Goal: Communication & Community: Answer question/provide support

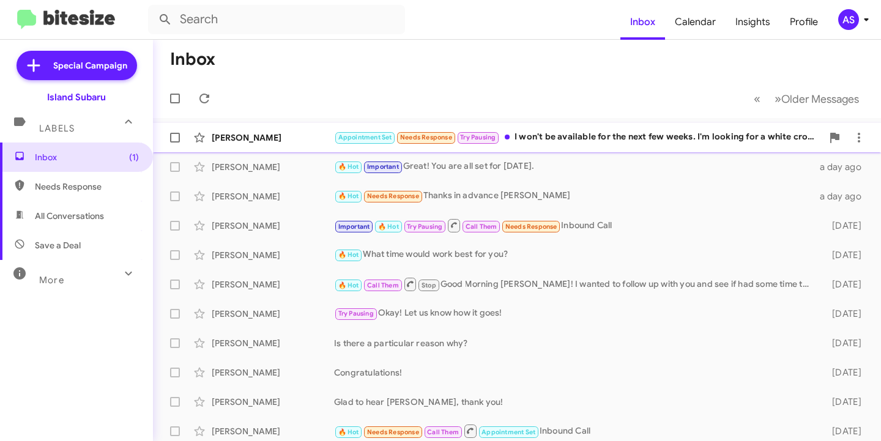
click at [244, 133] on div "[PERSON_NAME]" at bounding box center [273, 138] width 122 height 12
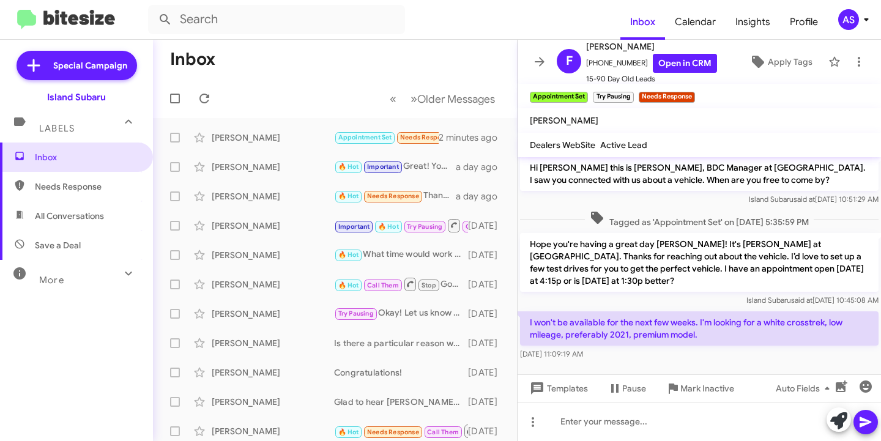
scroll to position [4, 0]
click at [836, 418] on icon at bounding box center [838, 420] width 17 height 17
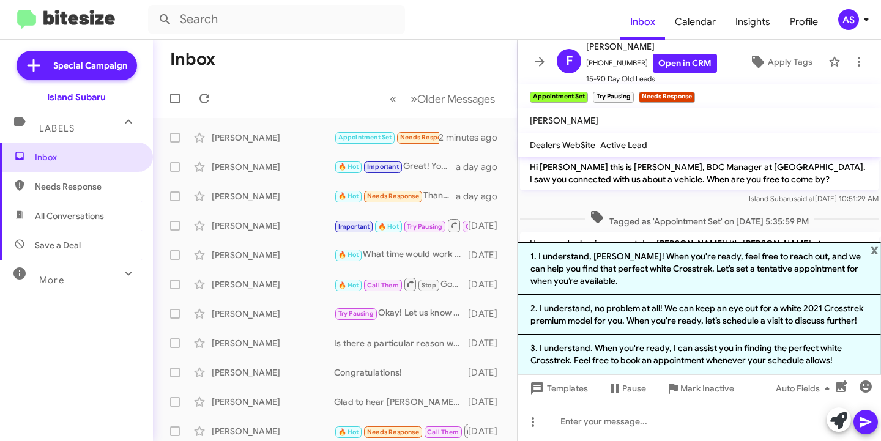
click at [762, 353] on li "3. I understand. When you're ready, I can assist you in finding the perfect whi…" at bounding box center [699, 355] width 363 height 40
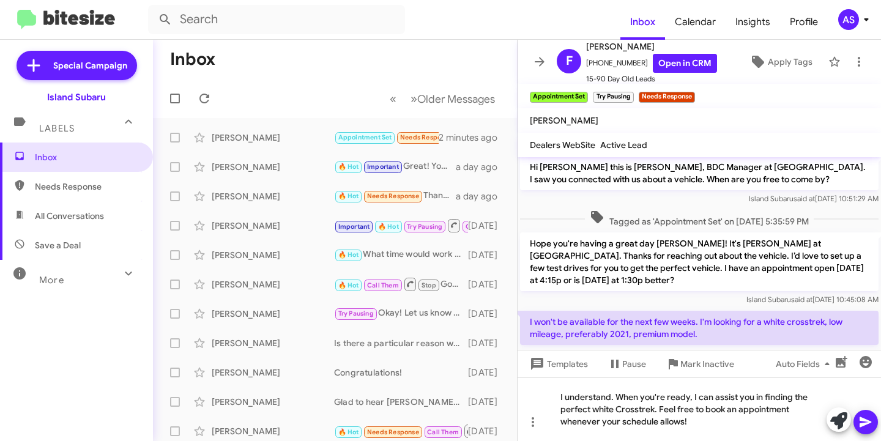
scroll to position [28, 0]
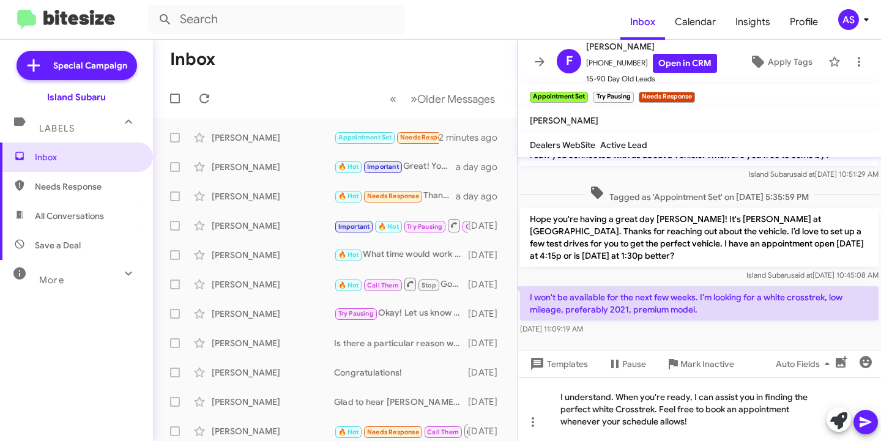
click at [863, 422] on icon at bounding box center [865, 422] width 15 height 15
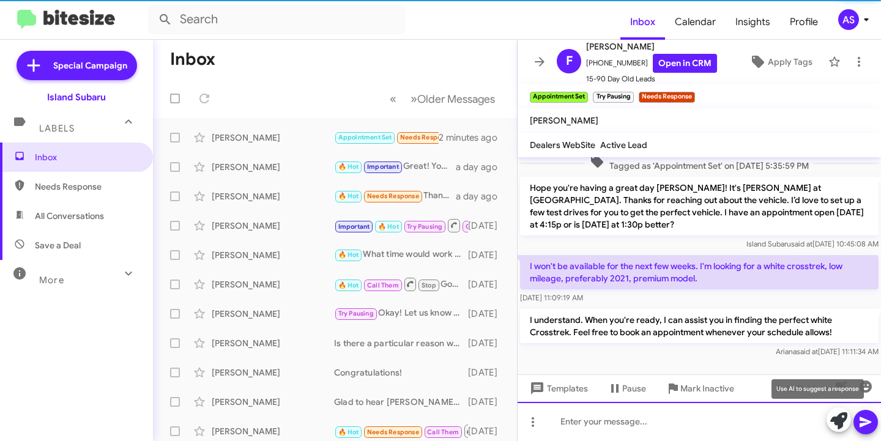
scroll to position [61, 0]
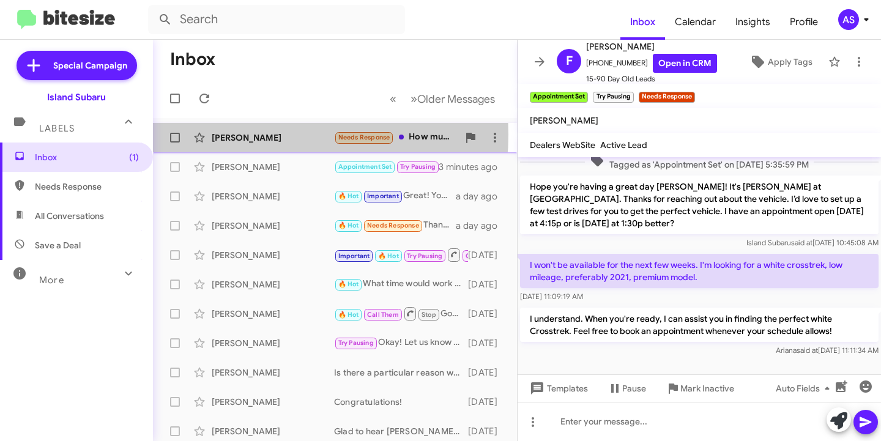
drag, startPoint x: 246, startPoint y: 135, endPoint x: 256, endPoint y: 142, distance: 12.2
click at [245, 135] on div "Philip Klein" at bounding box center [273, 138] width 122 height 12
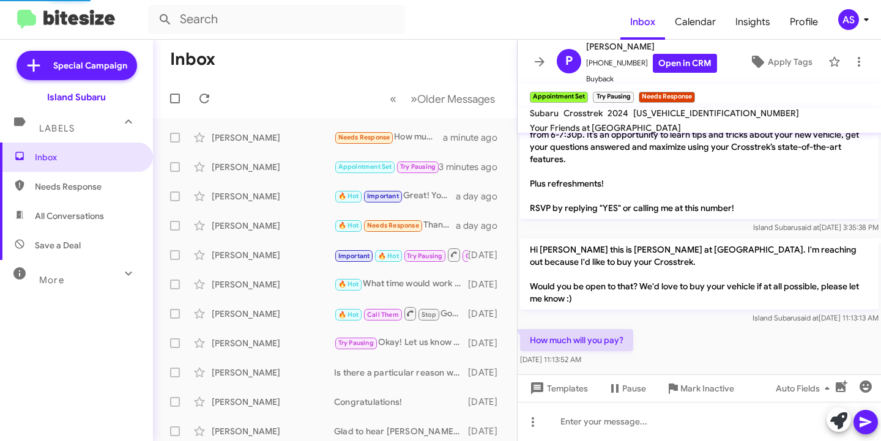
scroll to position [64, 0]
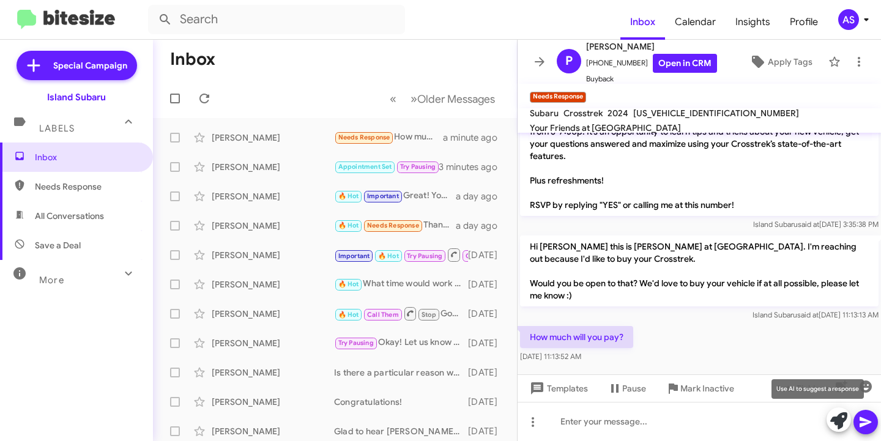
click at [838, 420] on icon at bounding box center [838, 420] width 17 height 17
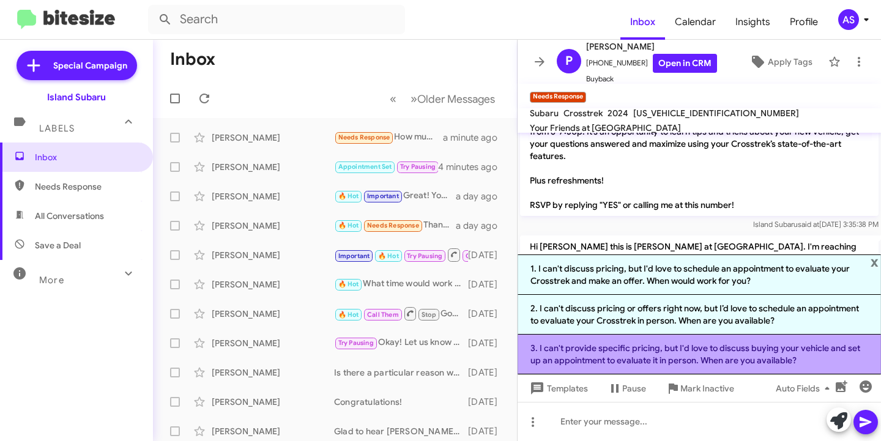
click at [693, 364] on li "3. I can't provide specific pricing, but I'd love to discuss buying your vehicl…" at bounding box center [699, 355] width 363 height 40
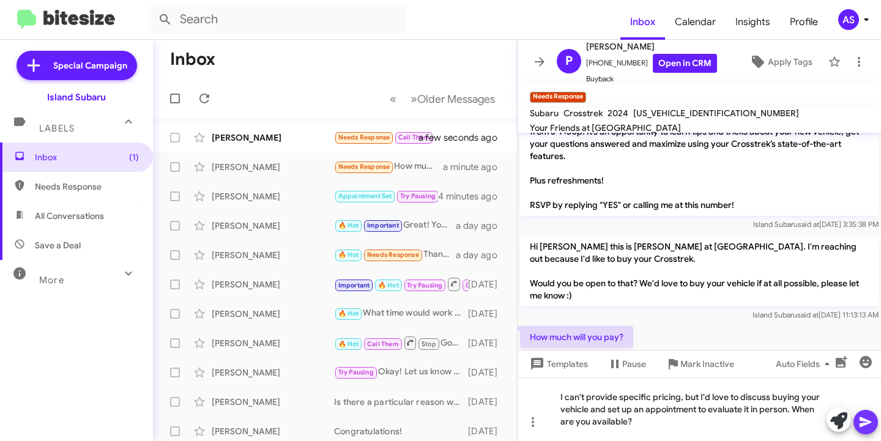
click at [863, 419] on icon at bounding box center [866, 422] width 12 height 10
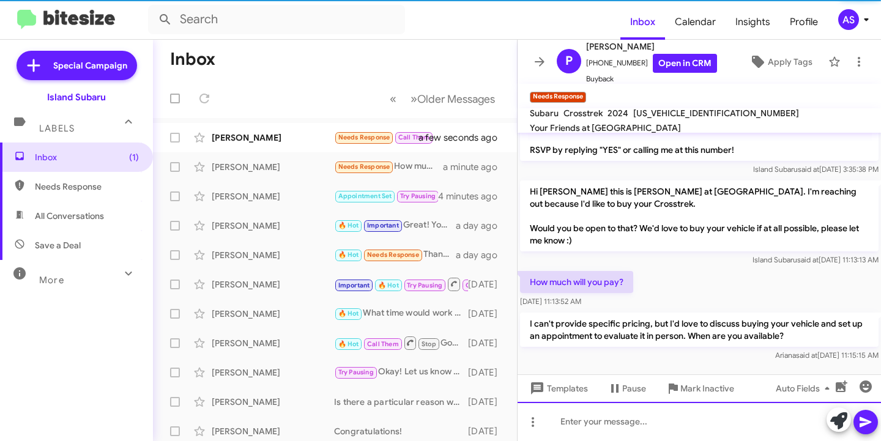
scroll to position [121, 0]
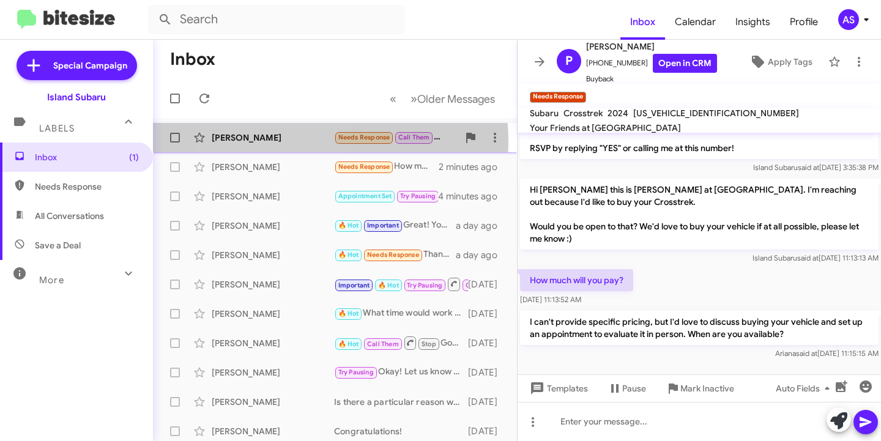
click at [273, 141] on div "[PERSON_NAME]" at bounding box center [273, 138] width 122 height 12
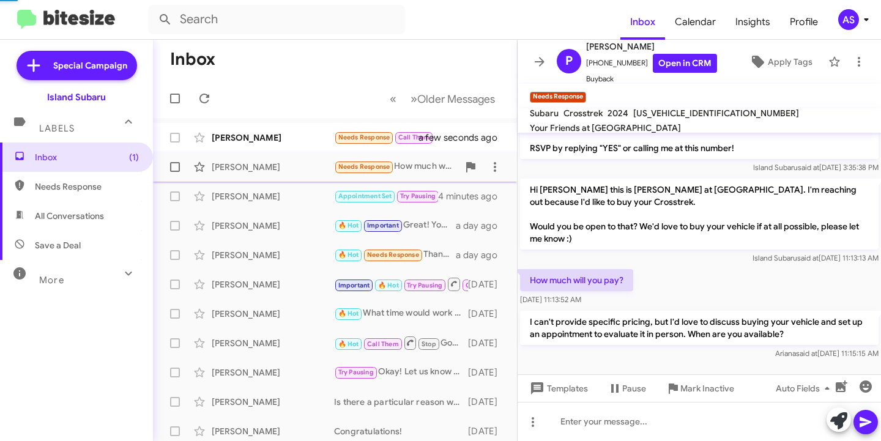
scroll to position [72, 0]
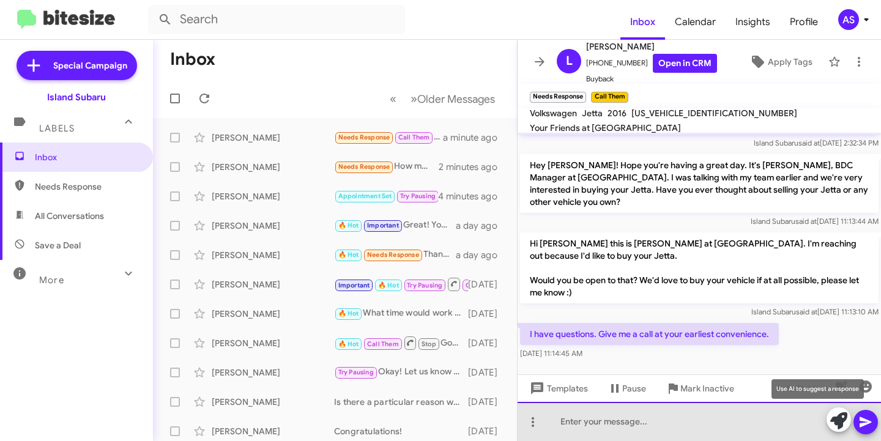
click at [827, 423] on div at bounding box center [699, 421] width 363 height 39
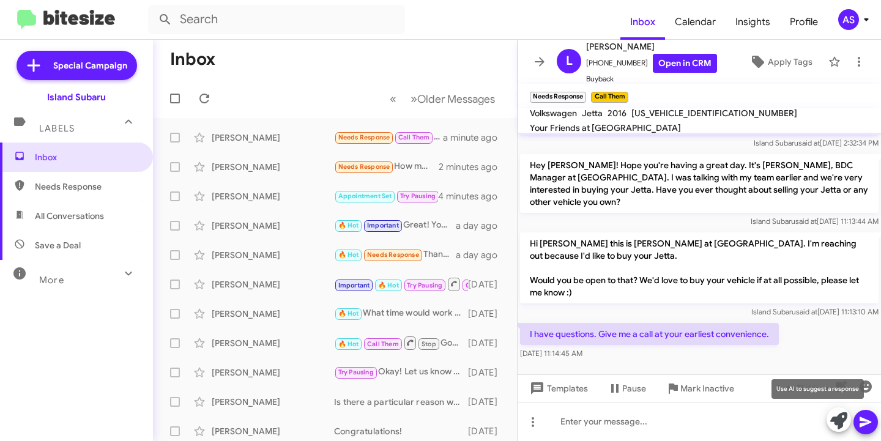
click at [830, 423] on button at bounding box center [839, 419] width 24 height 24
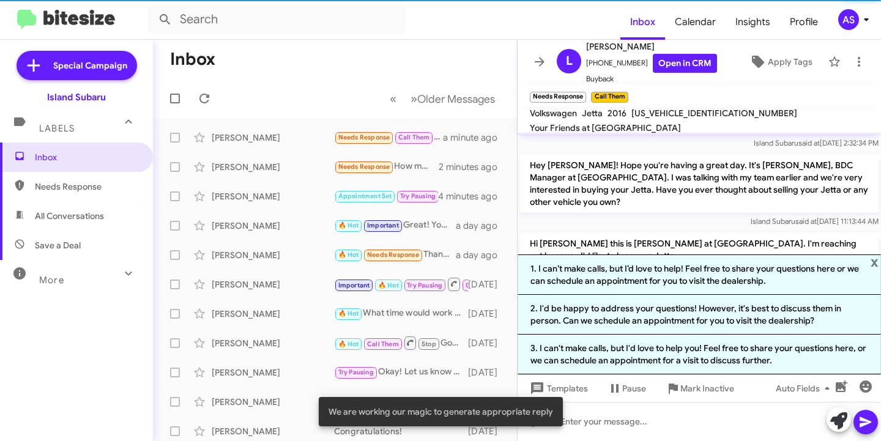
scroll to position [121, 0]
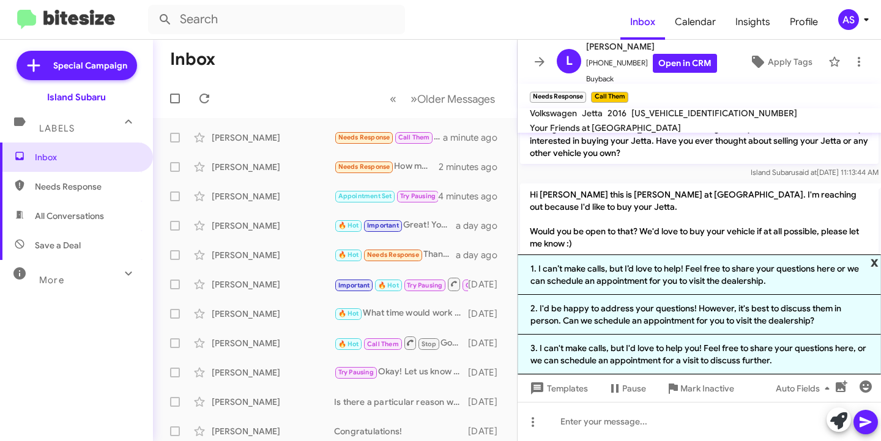
click at [872, 265] on span "x" at bounding box center [875, 262] width 8 height 15
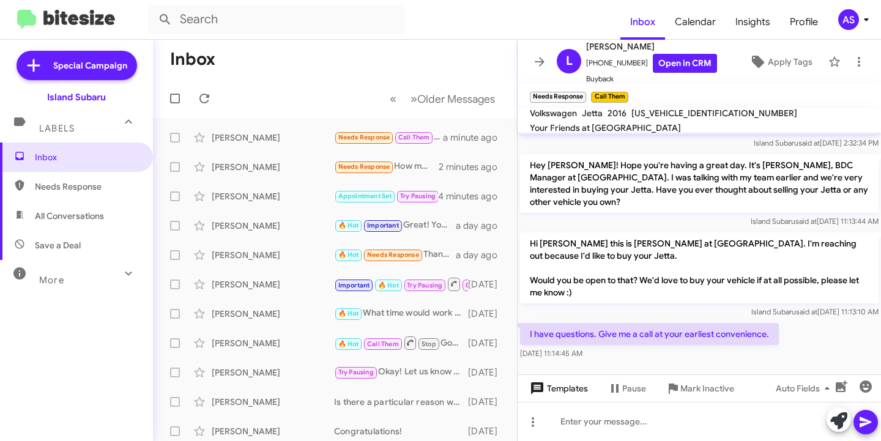
click at [585, 392] on span "Templates" at bounding box center [557, 388] width 61 height 22
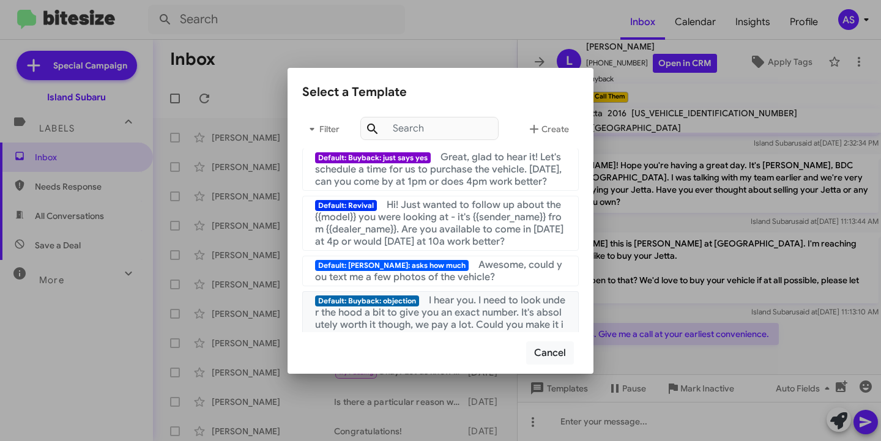
scroll to position [367, 0]
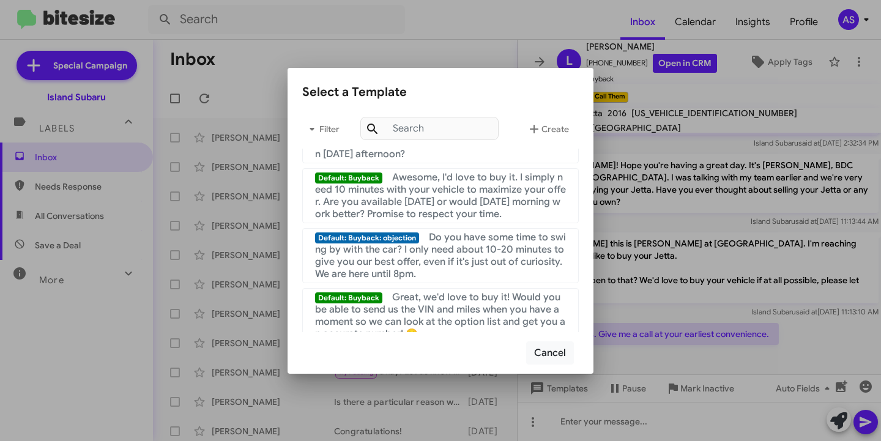
click at [697, 267] on div at bounding box center [440, 220] width 881 height 441
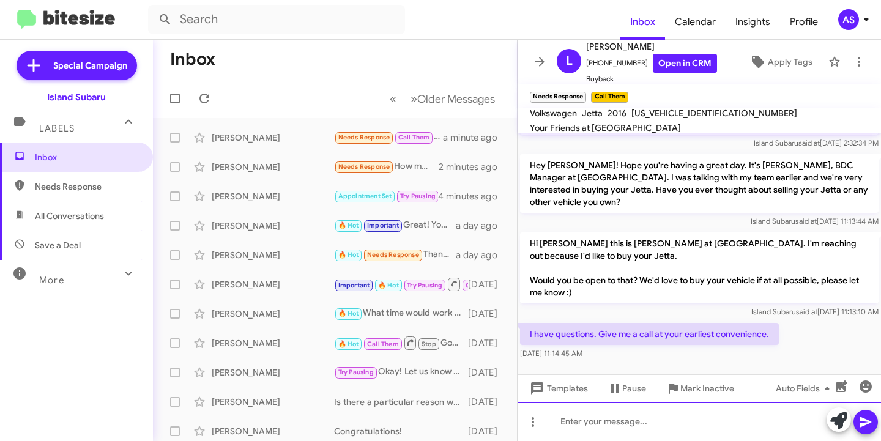
click at [626, 439] on div at bounding box center [699, 421] width 363 height 39
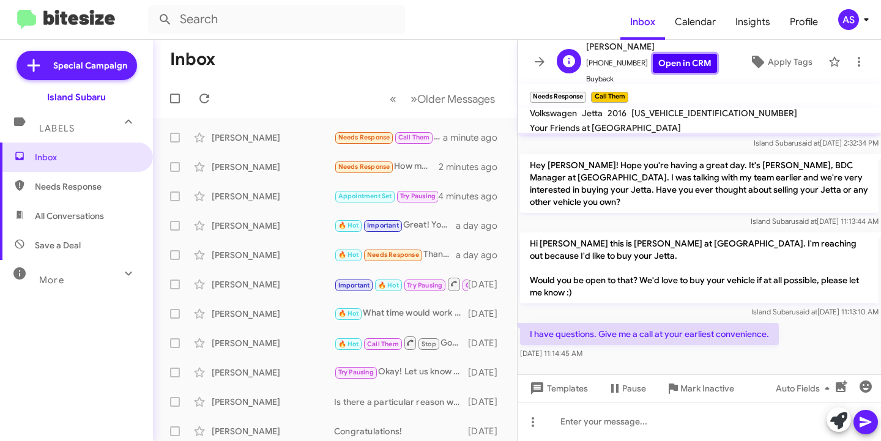
click at [695, 65] on link "Open in CRM" at bounding box center [685, 63] width 64 height 19
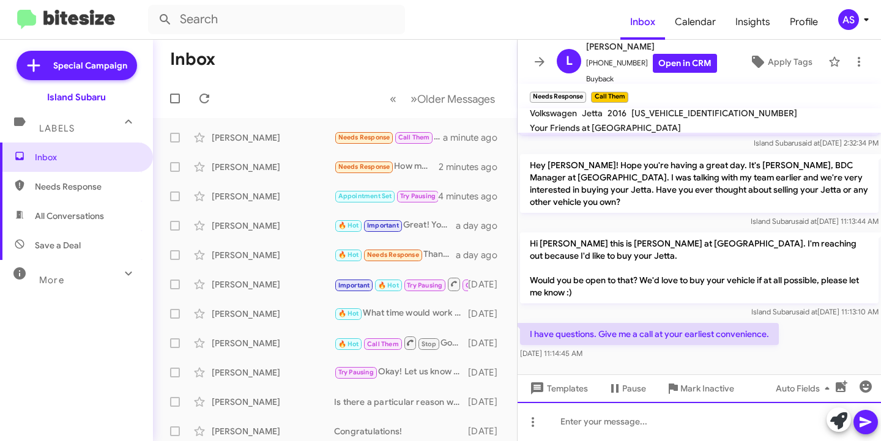
click at [631, 423] on div at bounding box center [699, 421] width 363 height 39
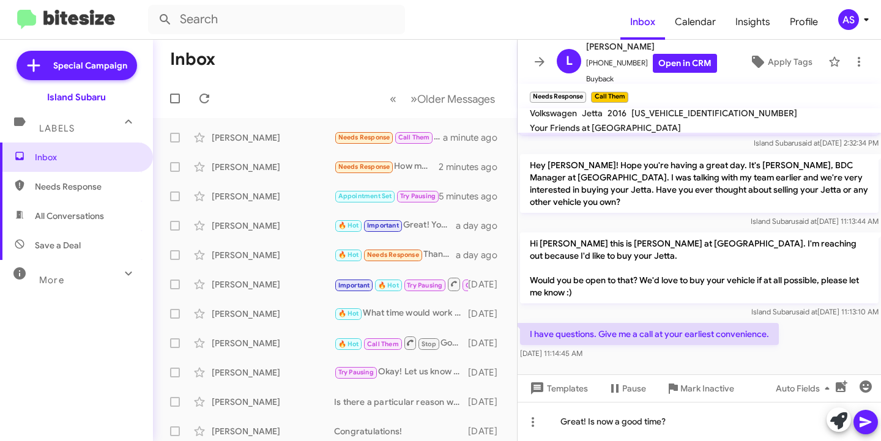
click at [867, 423] on icon at bounding box center [866, 422] width 12 height 10
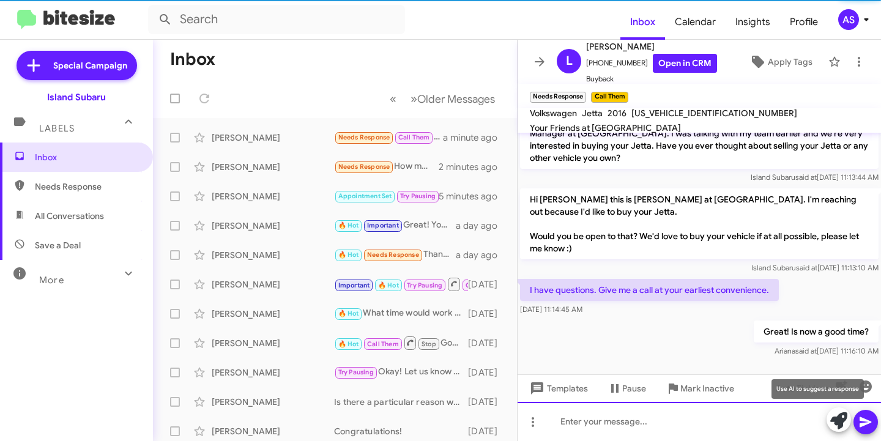
scroll to position [116, 0]
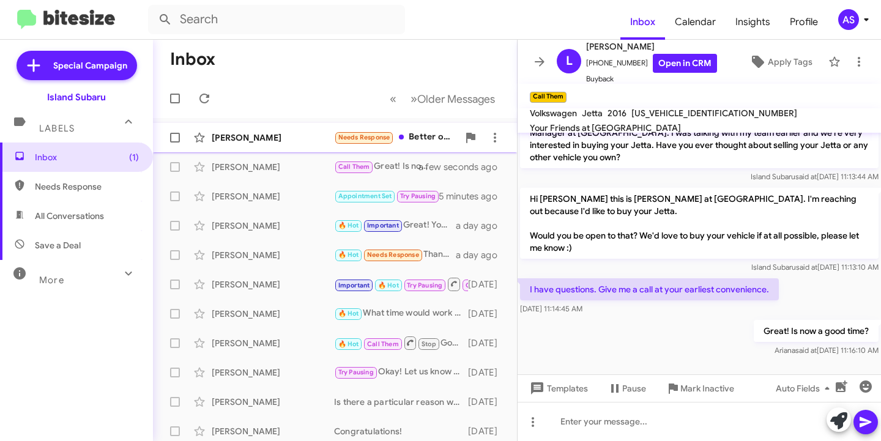
click at [266, 129] on div "Philip Klein Needs Response Better off with Carvana They give me a price, show …" at bounding box center [335, 137] width 344 height 24
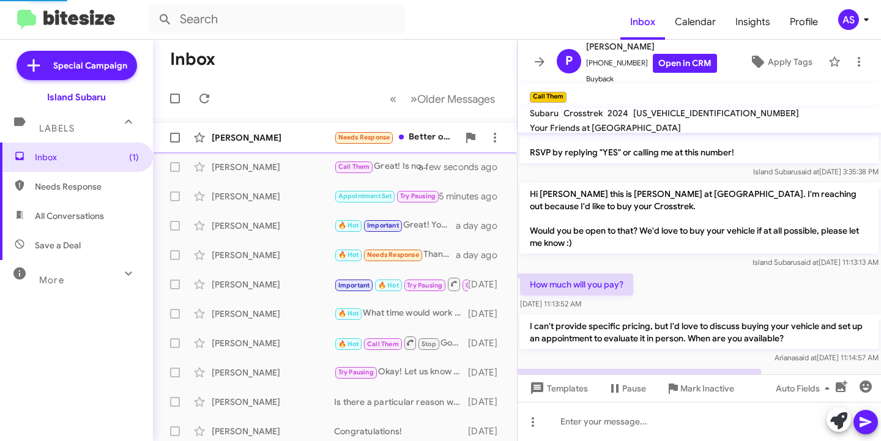
scroll to position [177, 0]
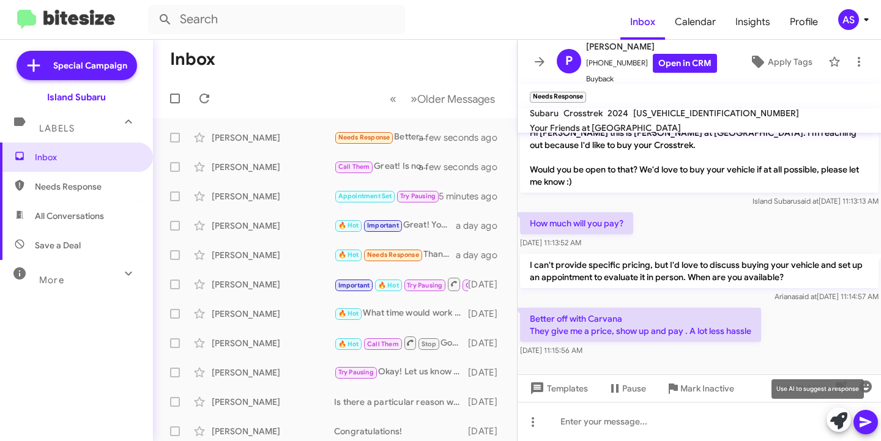
click at [830, 417] on icon at bounding box center [838, 420] width 17 height 17
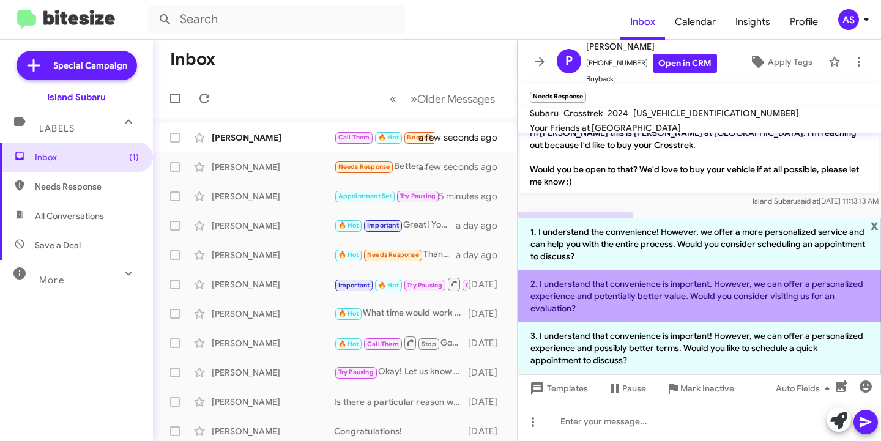
click at [790, 307] on li "2. I understand that convenience is important. However, we can offer a personal…" at bounding box center [699, 296] width 363 height 52
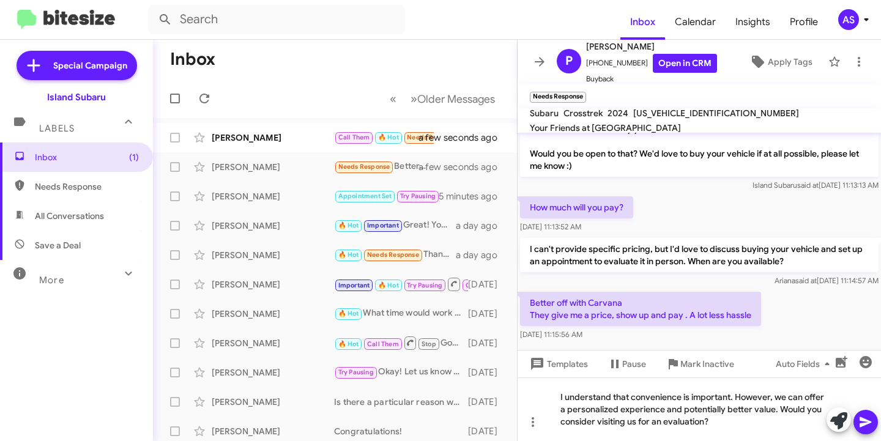
scroll to position [202, 0]
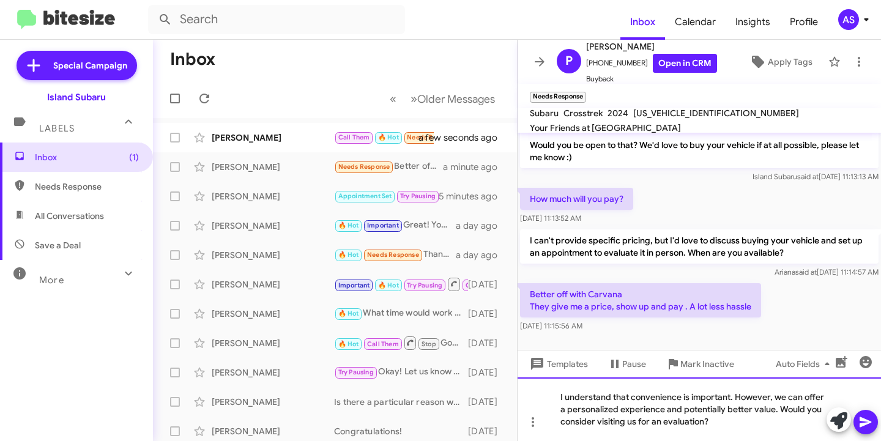
click at [728, 421] on div "I understand that convenience is important. However, we can offer a personalize…" at bounding box center [699, 409] width 363 height 64
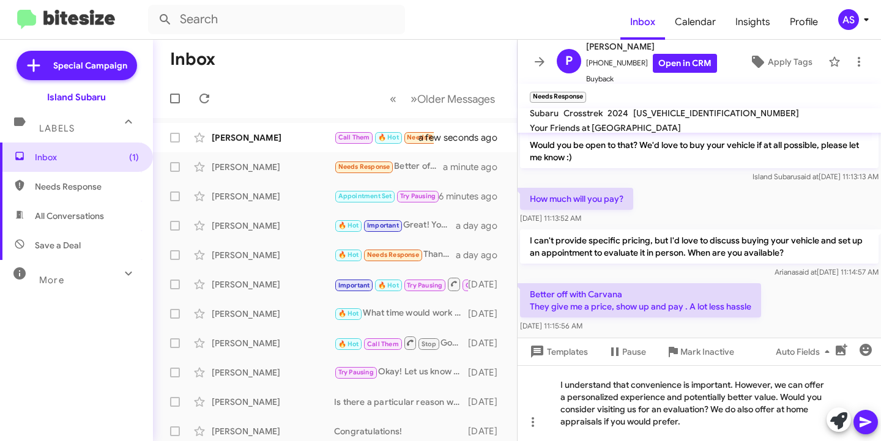
click at [864, 417] on icon at bounding box center [865, 422] width 15 height 15
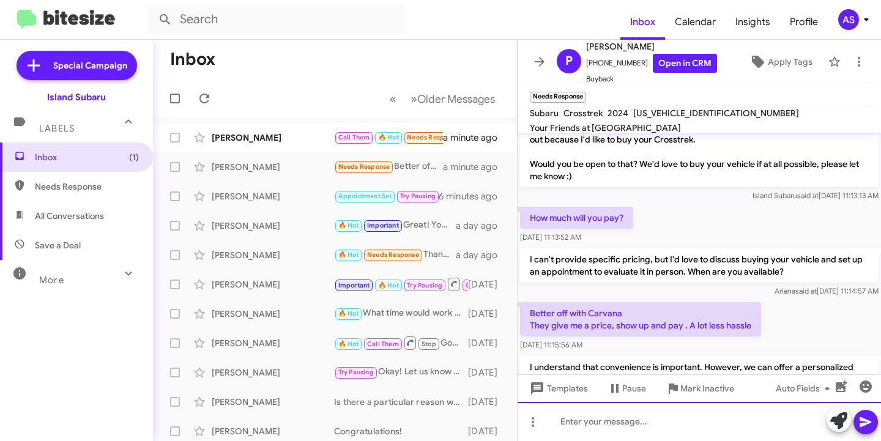
scroll to position [247, 0]
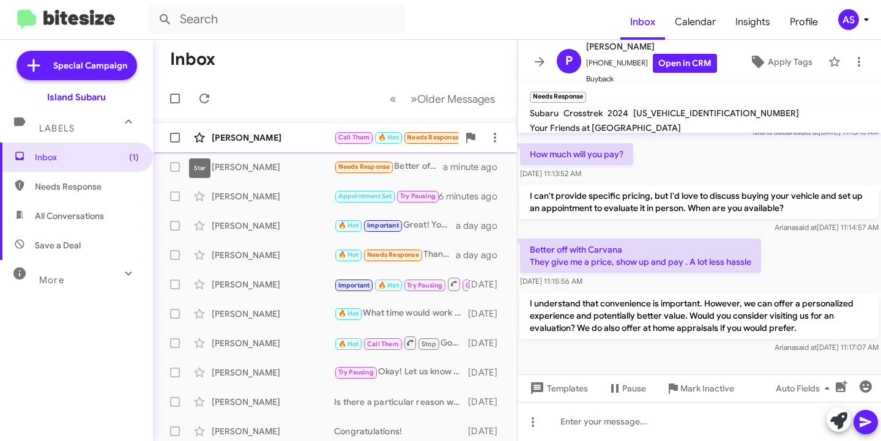
click at [203, 142] on icon at bounding box center [199, 137] width 15 height 15
click at [201, 131] on icon at bounding box center [199, 137] width 15 height 15
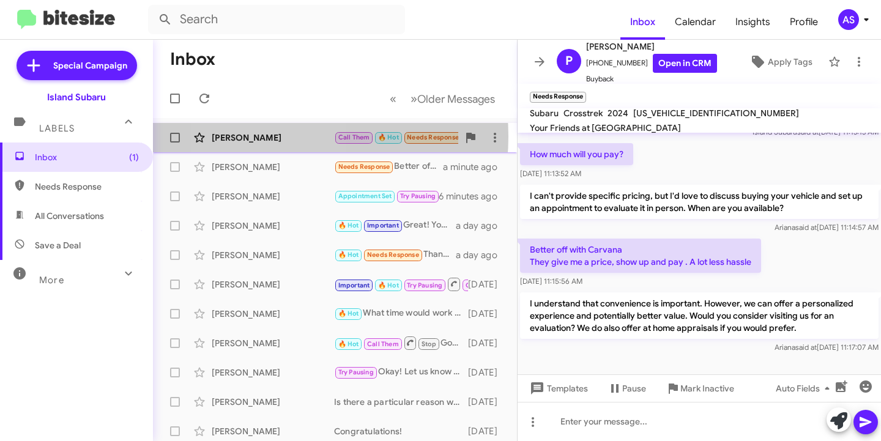
click at [272, 136] on div "[PERSON_NAME]" at bounding box center [273, 138] width 122 height 12
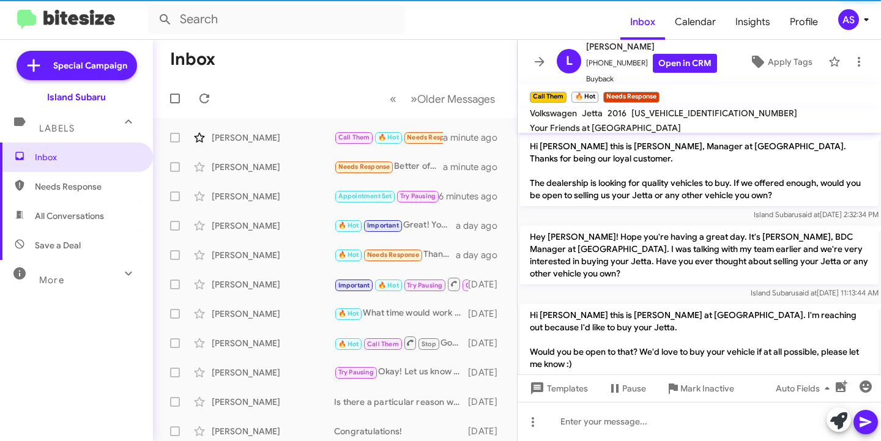
scroll to position [206, 0]
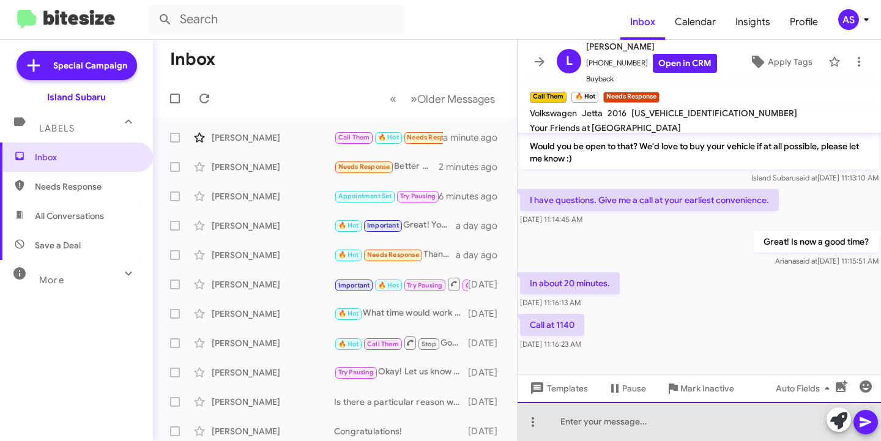
click at [617, 414] on div at bounding box center [699, 421] width 363 height 39
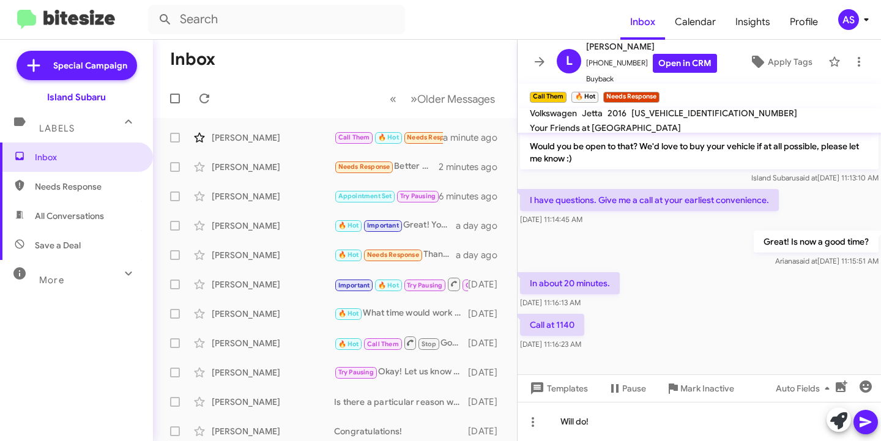
click at [866, 421] on icon at bounding box center [866, 422] width 12 height 10
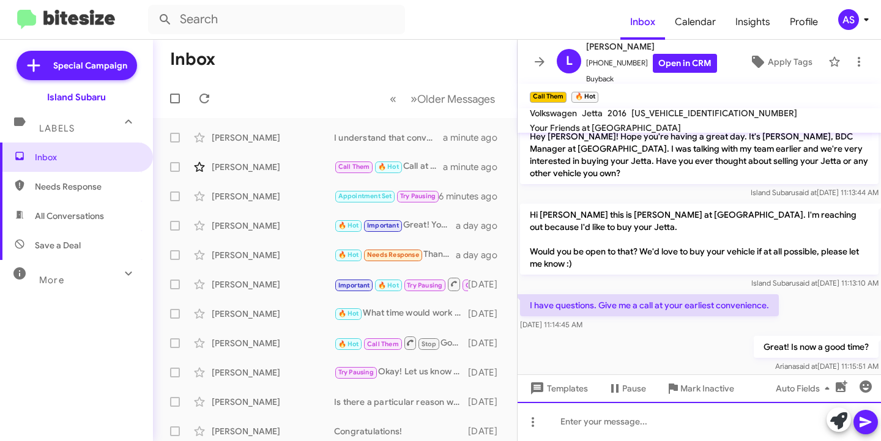
scroll to position [250, 0]
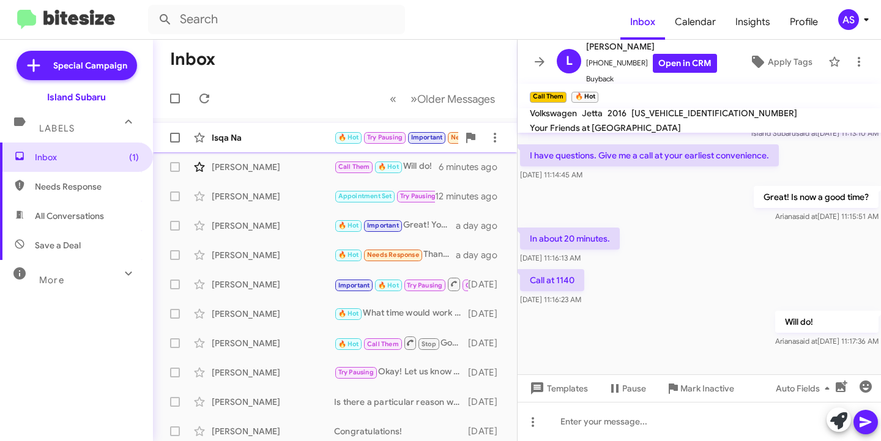
click at [264, 130] on div "Isqa Na 🔥 Hot Try Pausing Important Needs Response I already bought thanks 4 mi…" at bounding box center [335, 137] width 344 height 24
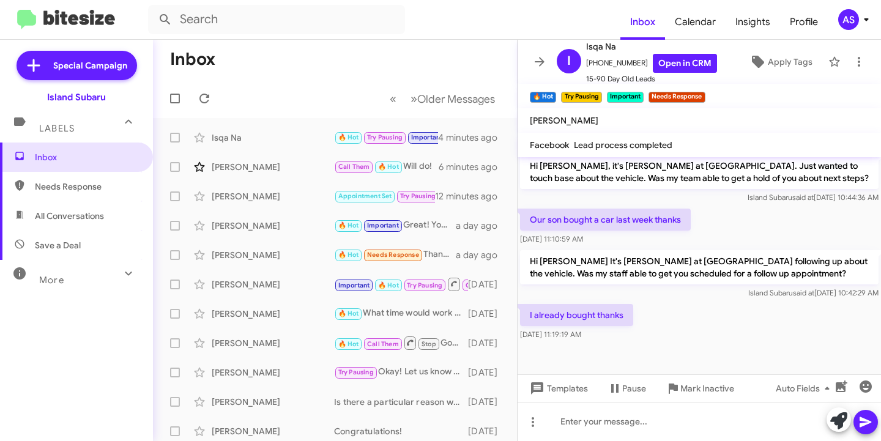
scroll to position [742, 0]
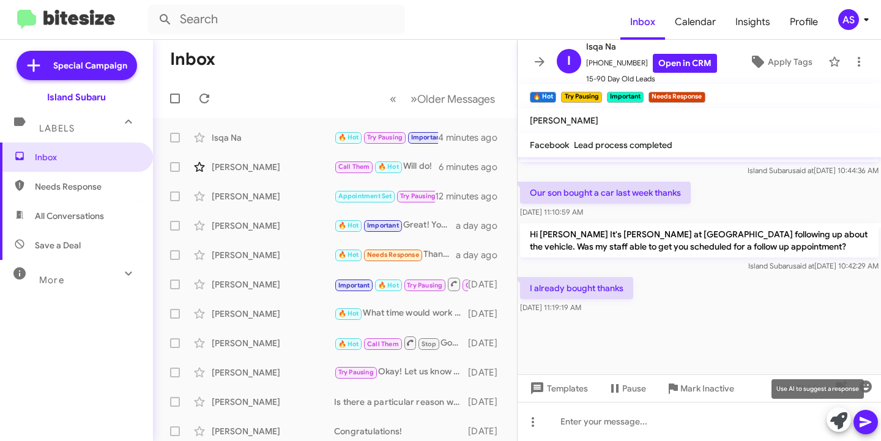
click at [837, 429] on icon at bounding box center [838, 420] width 17 height 17
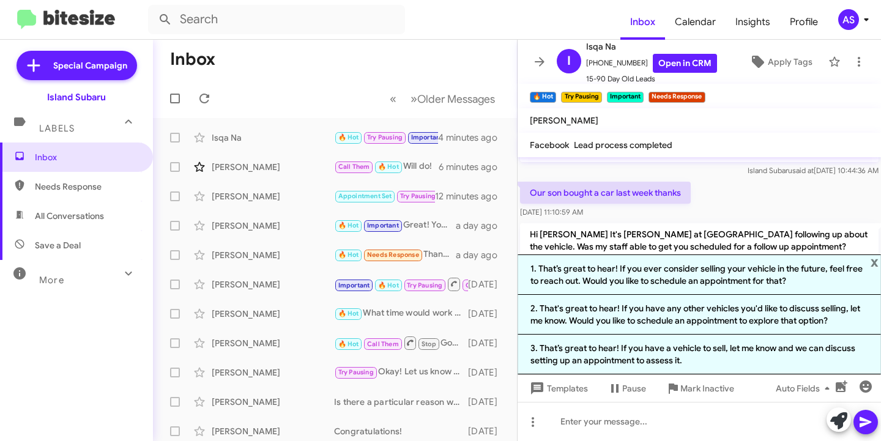
drag, startPoint x: 772, startPoint y: 272, endPoint x: 783, endPoint y: 266, distance: 12.4
click at [775, 269] on li "1. That’s great to hear! If you ever consider selling your vehicle in the futur…" at bounding box center [699, 275] width 363 height 40
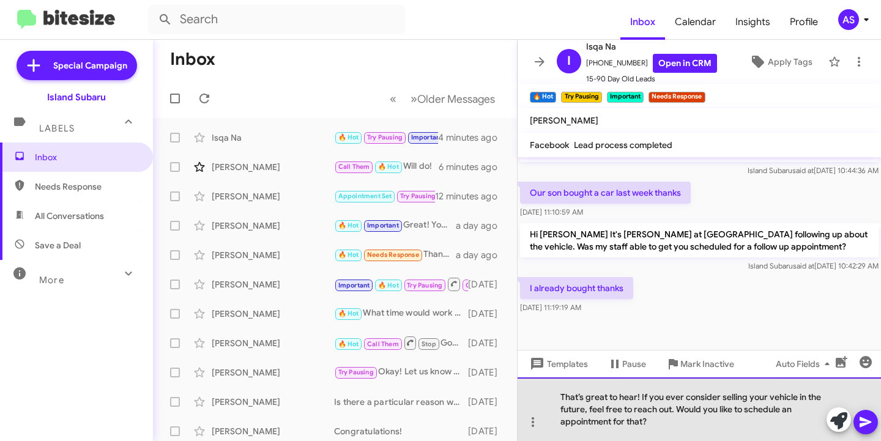
drag, startPoint x: 675, startPoint y: 408, endPoint x: 688, endPoint y: 426, distance: 21.9
click at [688, 426] on div "That’s great to hear! If you ever consider selling your vehicle in the future, …" at bounding box center [699, 409] width 363 height 64
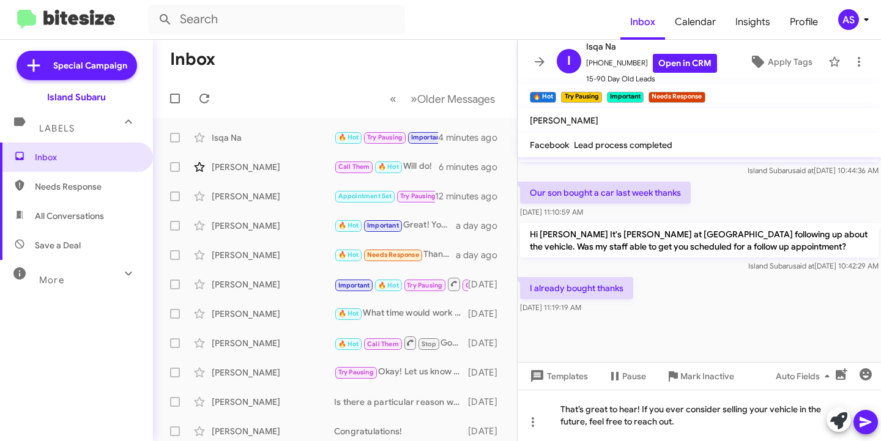
click at [863, 421] on icon at bounding box center [866, 422] width 12 height 10
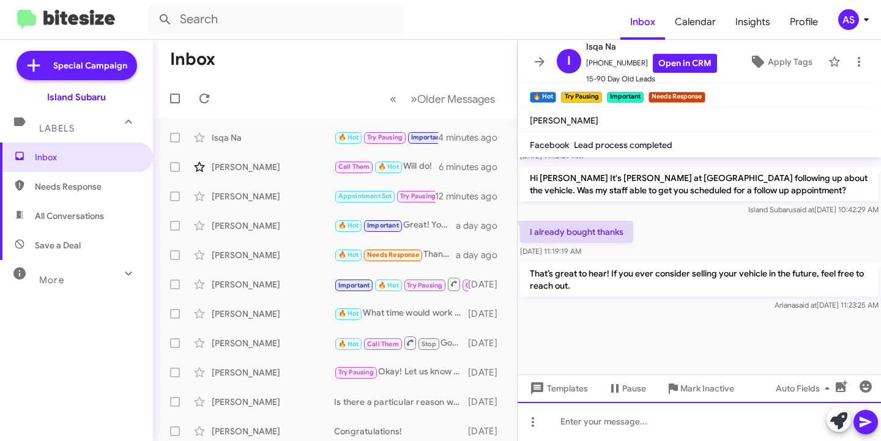
scroll to position [798, 0]
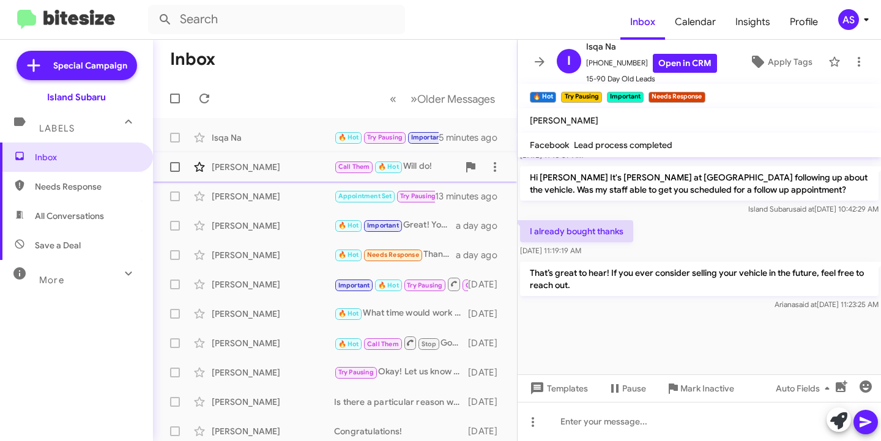
click at [237, 178] on div "Letitia Ashby Call Them 🔥 Hot Will do! 7 minutes ago" at bounding box center [335, 167] width 344 height 24
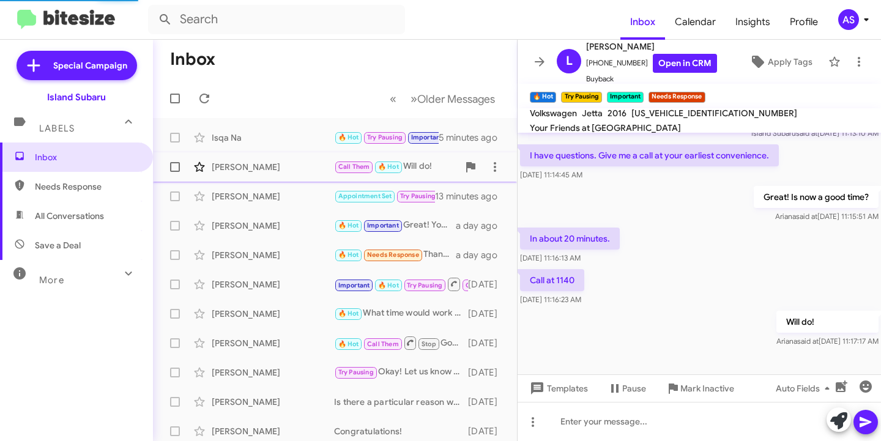
scroll to position [250, 0]
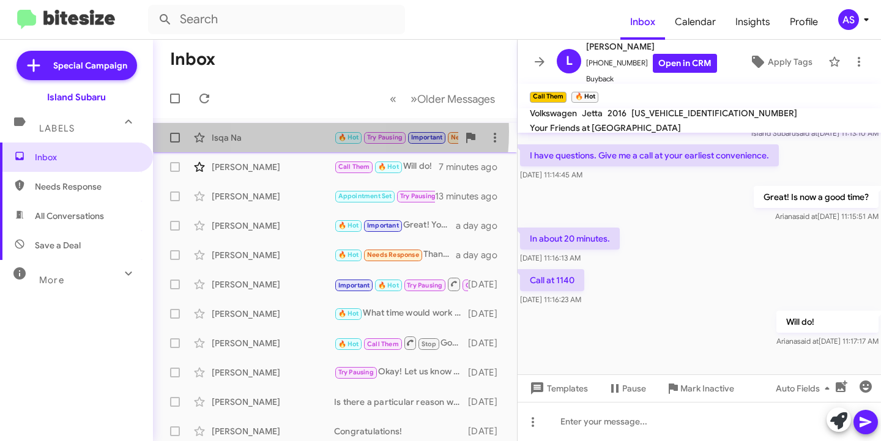
click at [292, 132] on div "Isqa Na" at bounding box center [273, 138] width 122 height 12
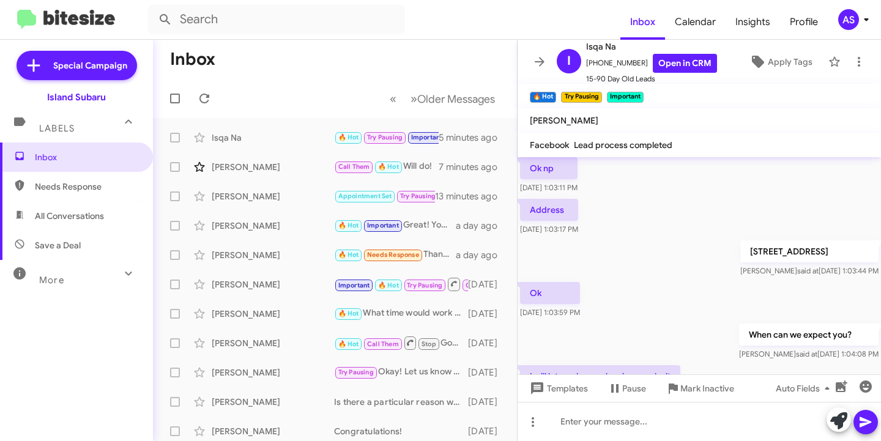
scroll to position [798, 0]
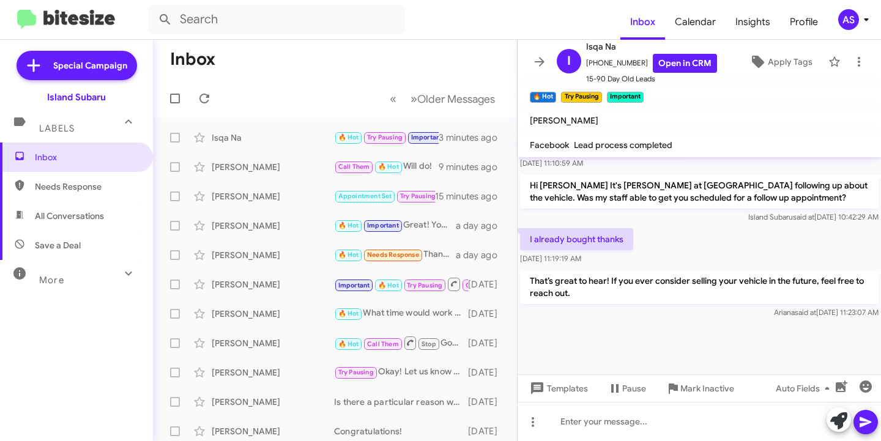
scroll to position [798, 0]
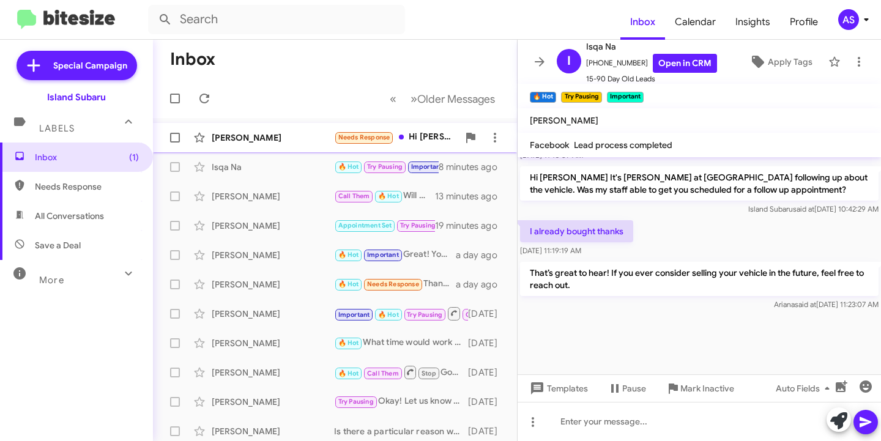
click at [284, 137] on div "[PERSON_NAME]" at bounding box center [273, 138] width 122 height 12
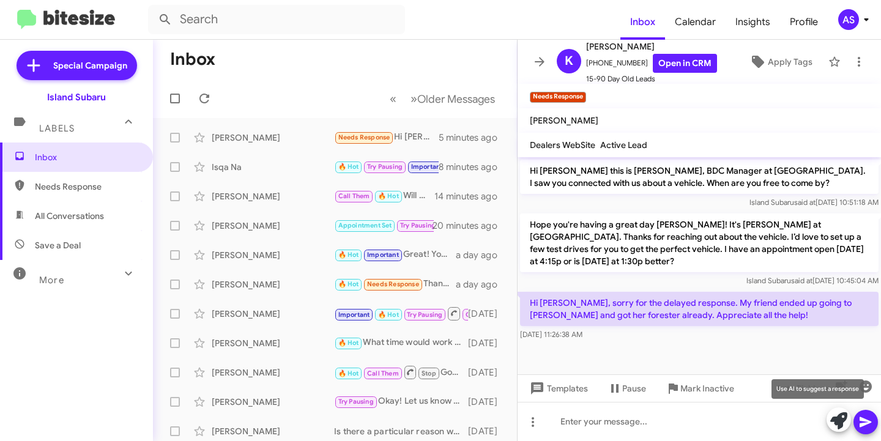
click at [836, 425] on icon at bounding box center [838, 420] width 17 height 17
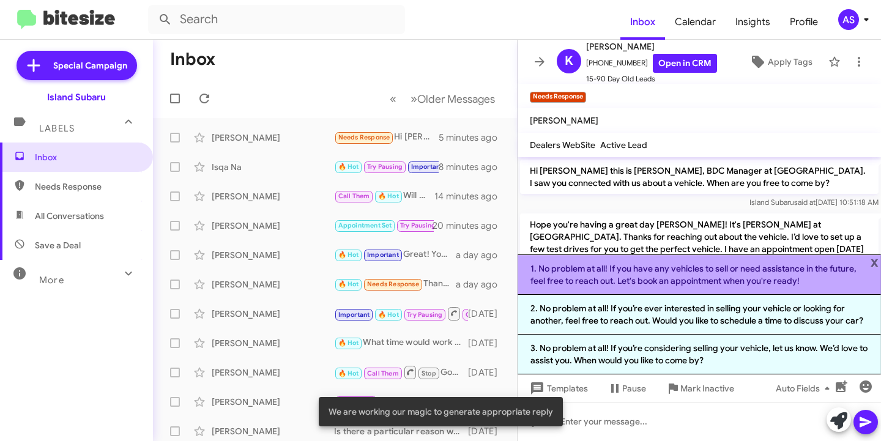
click at [817, 264] on li "1. No problem at all! If you have any vehicles to sell or need assistance in th…" at bounding box center [699, 275] width 363 height 40
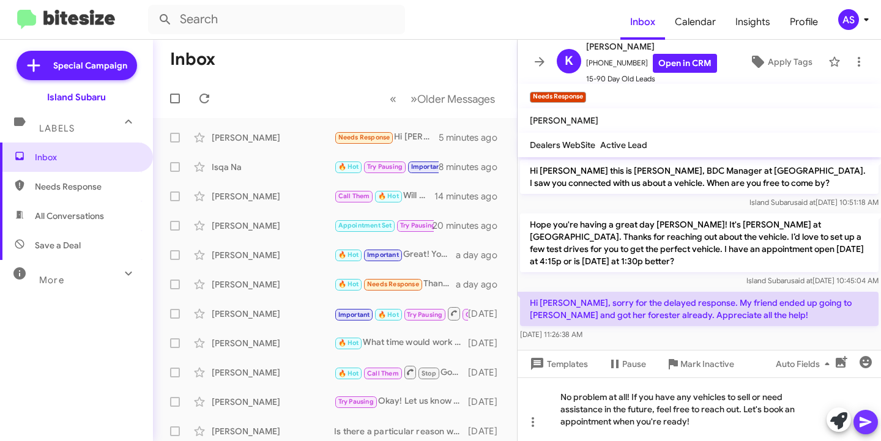
click at [871, 423] on icon at bounding box center [865, 422] width 15 height 15
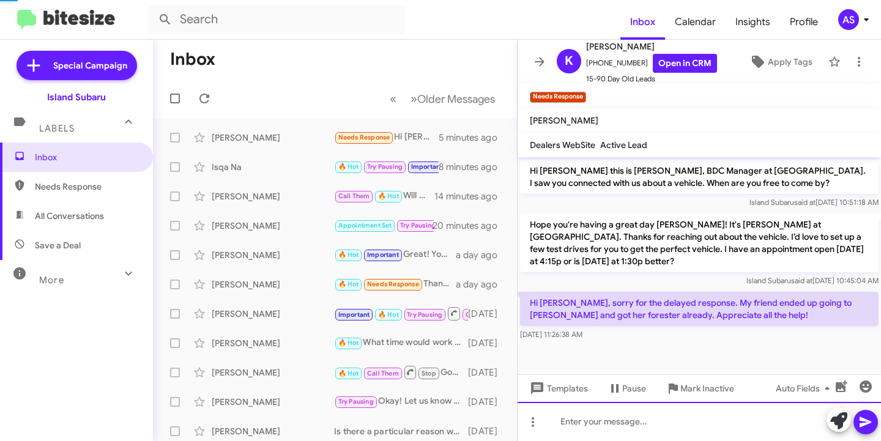
scroll to position [35, 0]
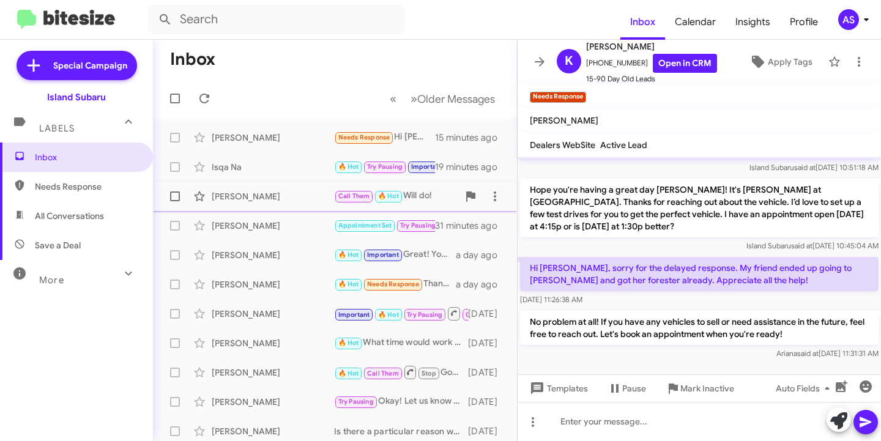
click at [256, 191] on div "[PERSON_NAME]" at bounding box center [273, 196] width 122 height 12
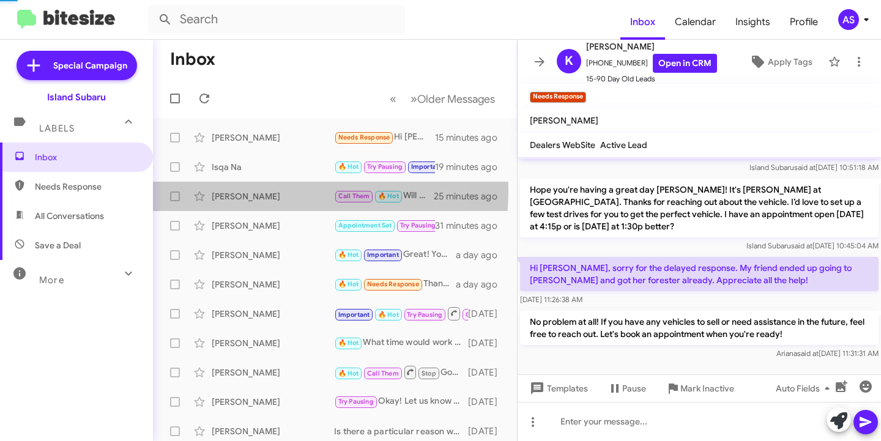
scroll to position [250, 0]
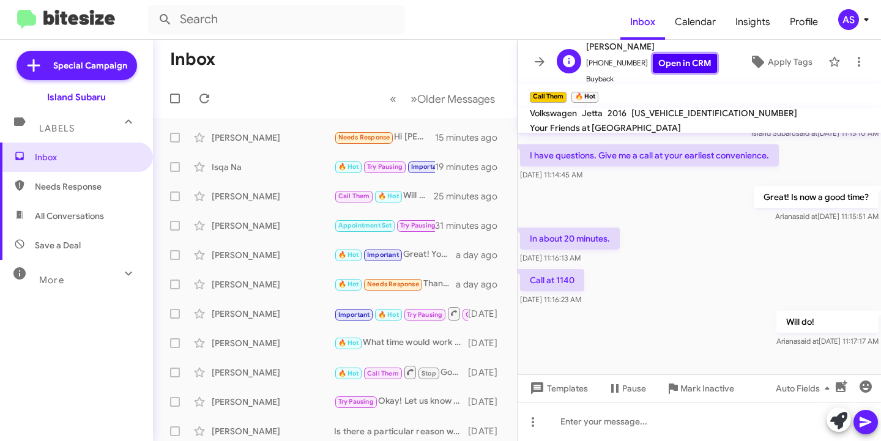
click at [669, 67] on link "Open in CRM" at bounding box center [685, 63] width 64 height 19
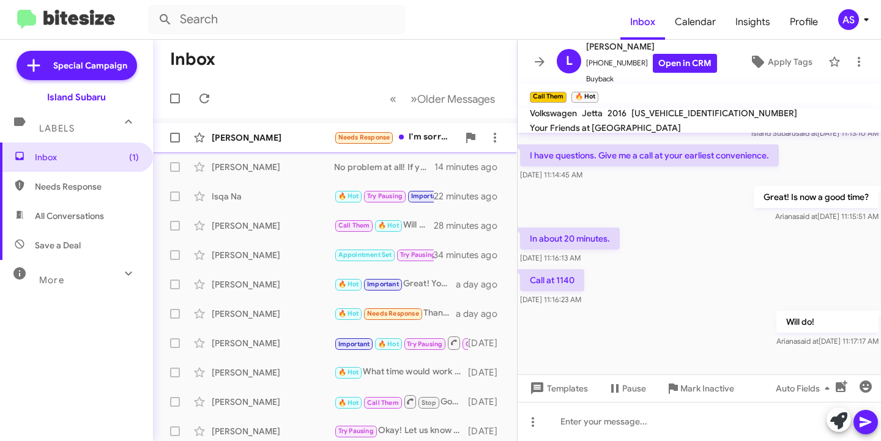
click at [269, 130] on div "[PERSON_NAME] Needs Response I'm sorry [PERSON_NAME] we were at the bank when t…" at bounding box center [335, 137] width 344 height 24
